Goal: Transaction & Acquisition: Purchase product/service

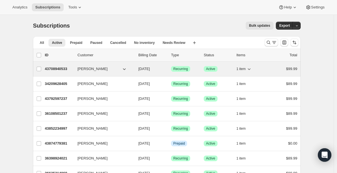
click at [55, 69] on p "43708940533" at bounding box center [59, 69] width 28 height 6
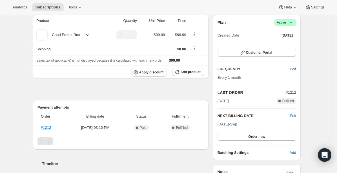
scroll to position [75, 0]
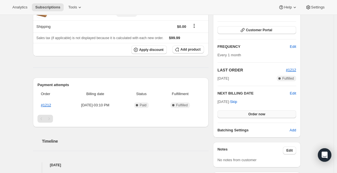
click at [250, 113] on span "Order now" at bounding box center [256, 114] width 17 height 5
click at [250, 113] on span "Click to confirm" at bounding box center [257, 114] width 26 height 5
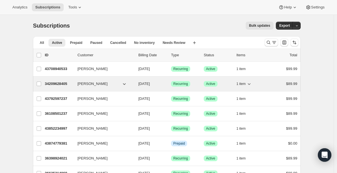
click at [56, 85] on p "34209628405" at bounding box center [59, 84] width 28 height 6
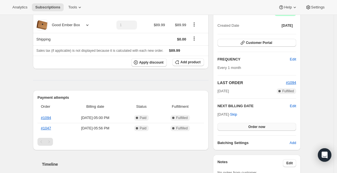
scroll to position [105, 0]
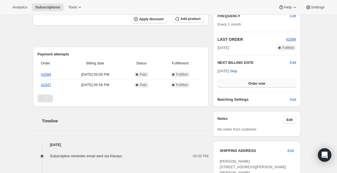
click at [247, 84] on button "Order now" at bounding box center [256, 84] width 79 height 8
click at [247, 84] on span "Click to confirm" at bounding box center [257, 83] width 26 height 5
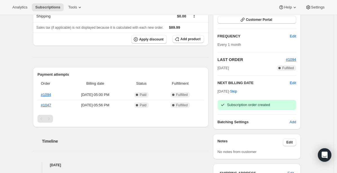
scroll to position [59, 0]
